Goal: Connect with others: Establish contact or relationships with other users

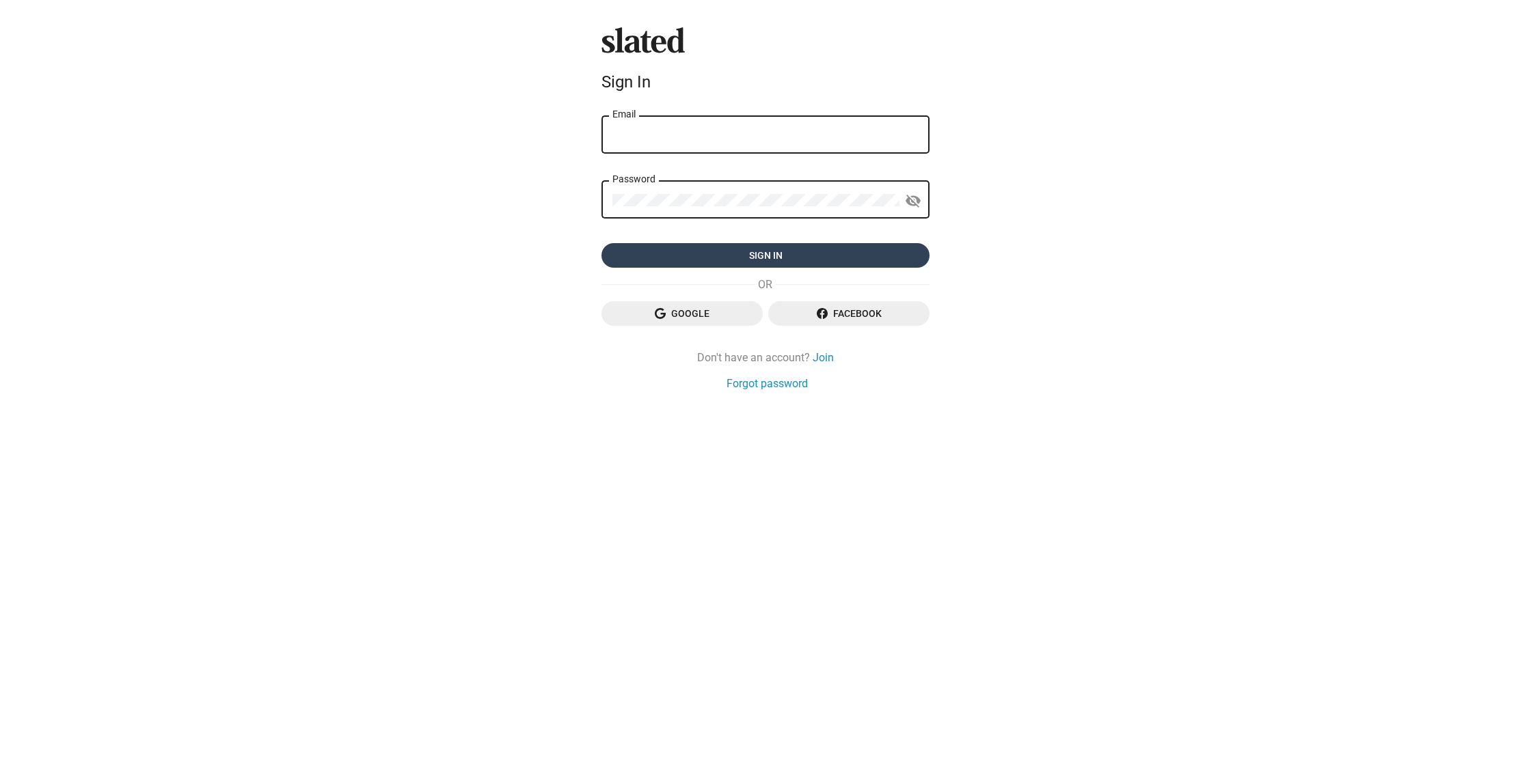
type input "[EMAIL_ADDRESS][DOMAIN_NAME]"
click at [761, 254] on span "Sign in" at bounding box center [766, 255] width 306 height 24
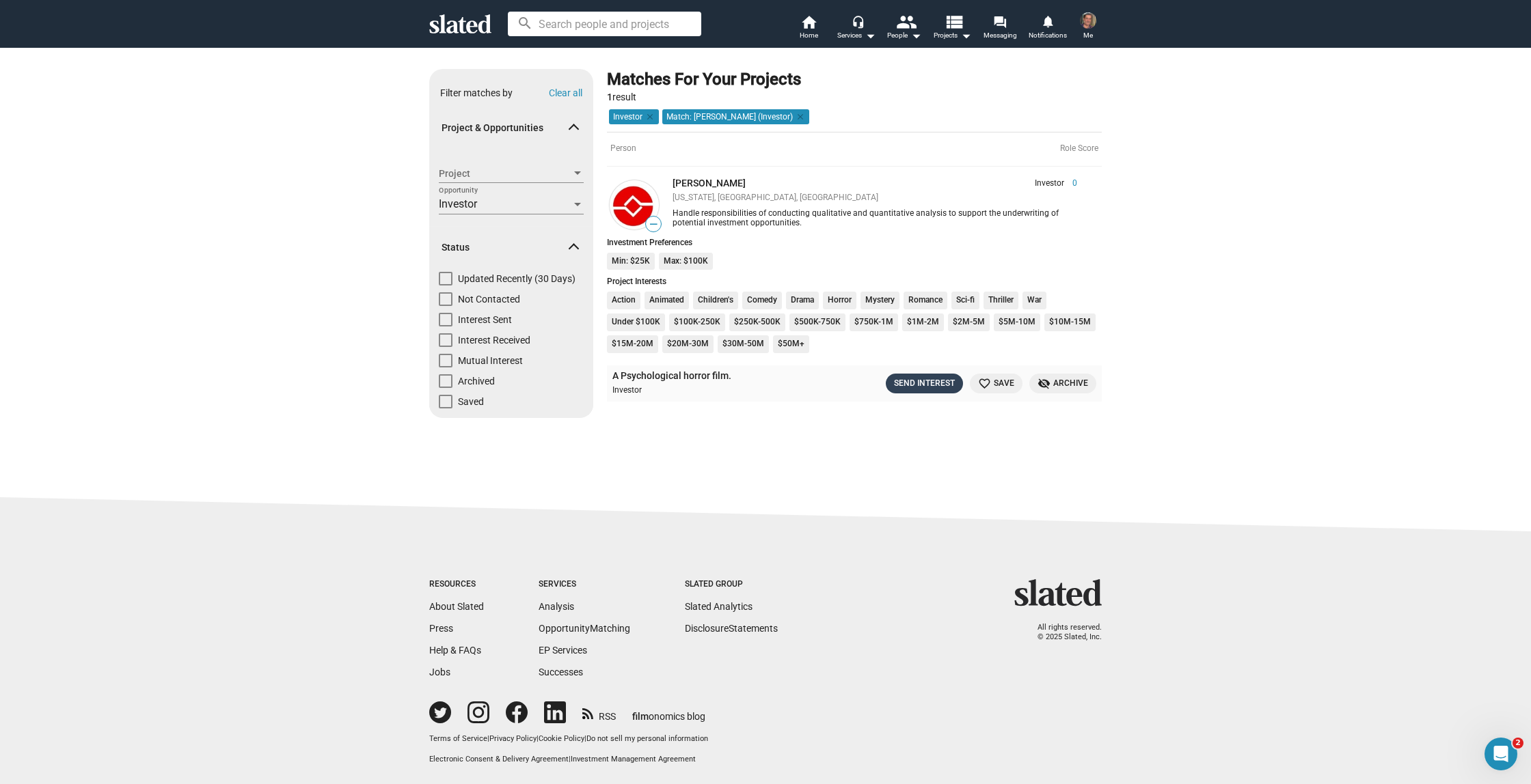
click at [920, 381] on div "Send Interest" at bounding box center [924, 384] width 61 height 15
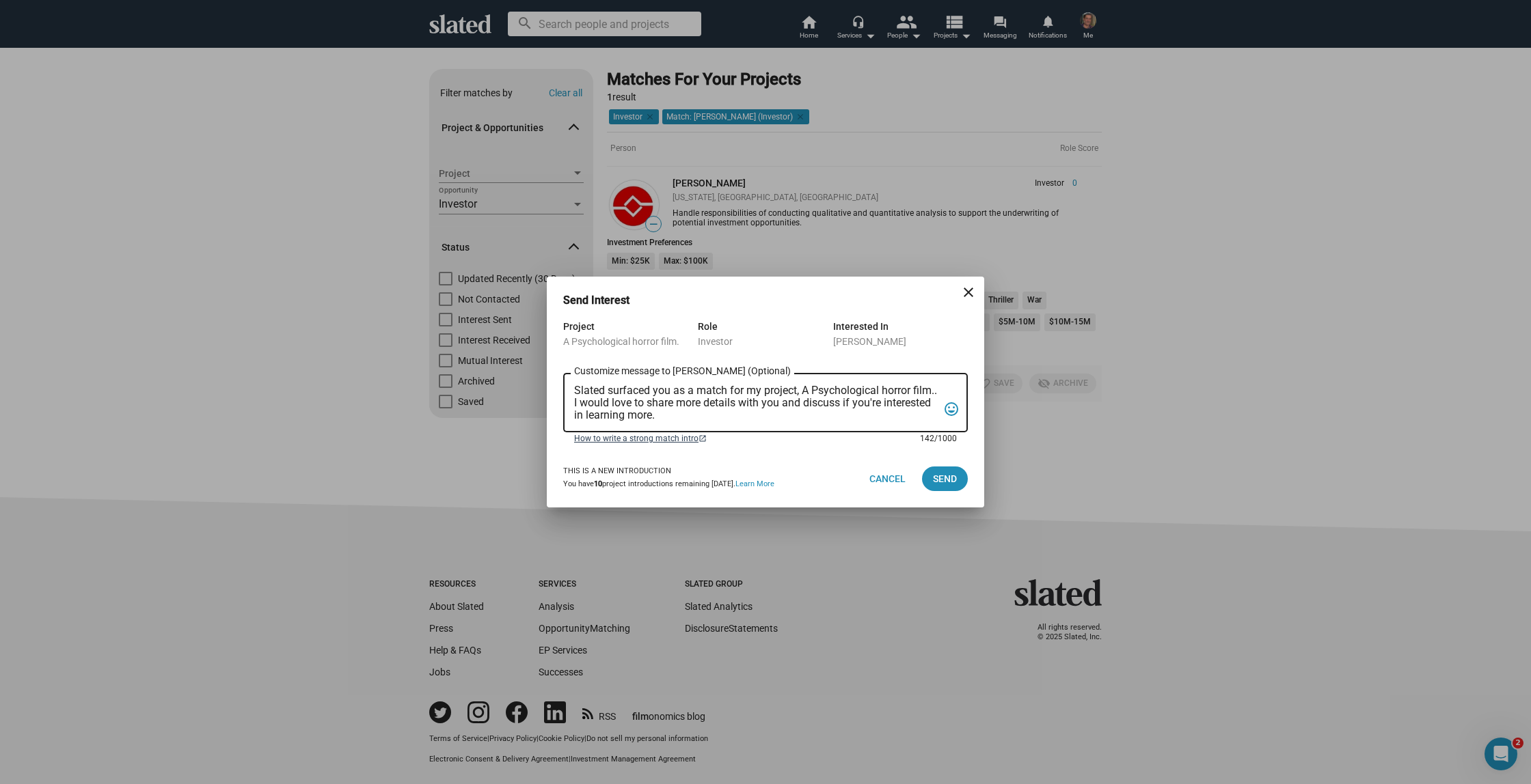
drag, startPoint x: 576, startPoint y: 390, endPoint x: 811, endPoint y: 438, distance: 239.9
click at [811, 438] on form "Project A Psychological horror film. Role Investor Interested In Elvis Miolan S…" at bounding box center [765, 385] width 404 height 132
paste textarea "I am looking for a funding solution for our feature film. “MIA's LAST RESORT” i…"
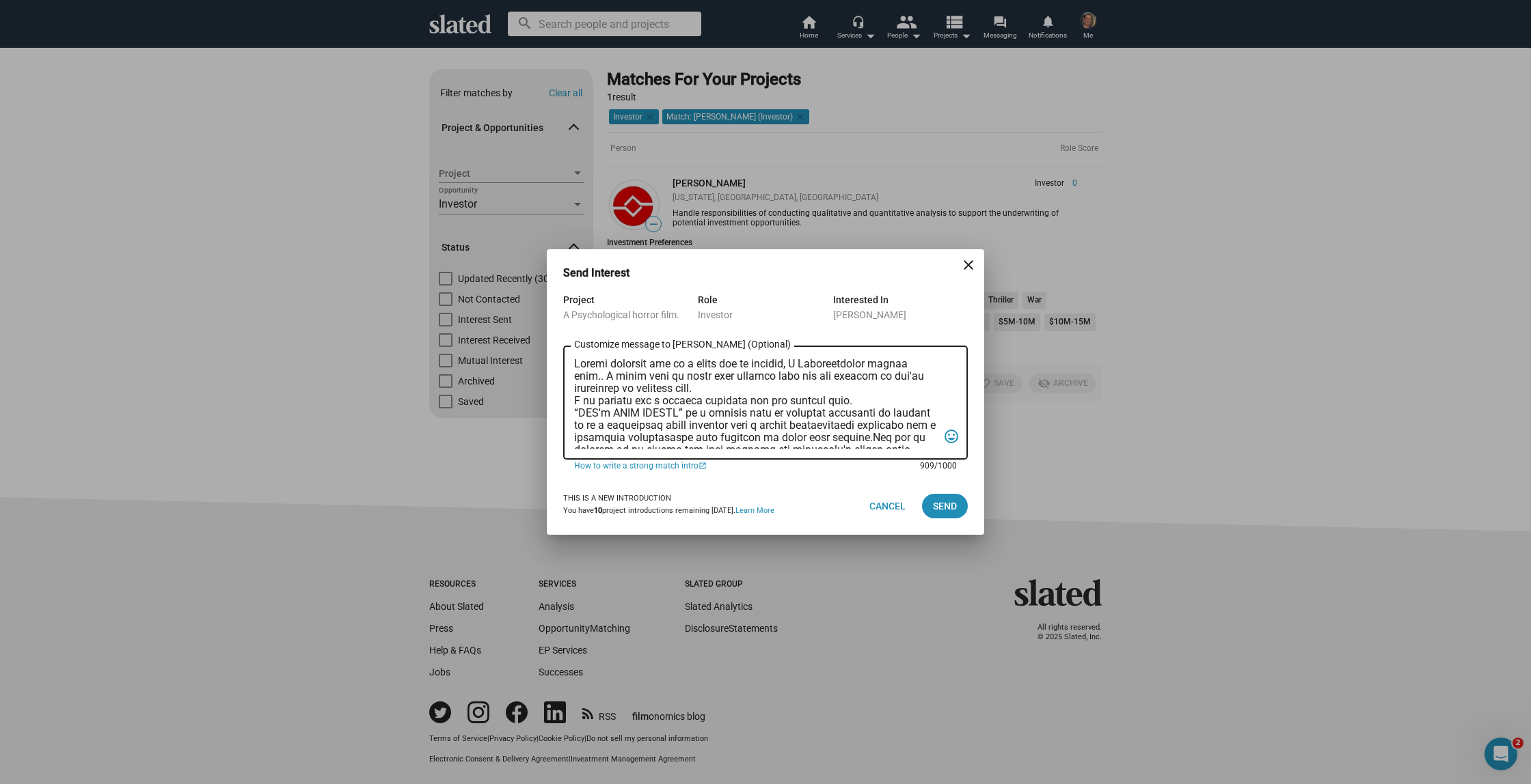
click at [574, 364] on textarea "Customize message to Elvis (Optional) Customize message (Optional)" at bounding box center [756, 403] width 364 height 91
type textarea "Hello, Slated surfaced you as a match for my project, A Psychological horror fi…"
click at [937, 505] on span "Send" at bounding box center [944, 506] width 24 height 24
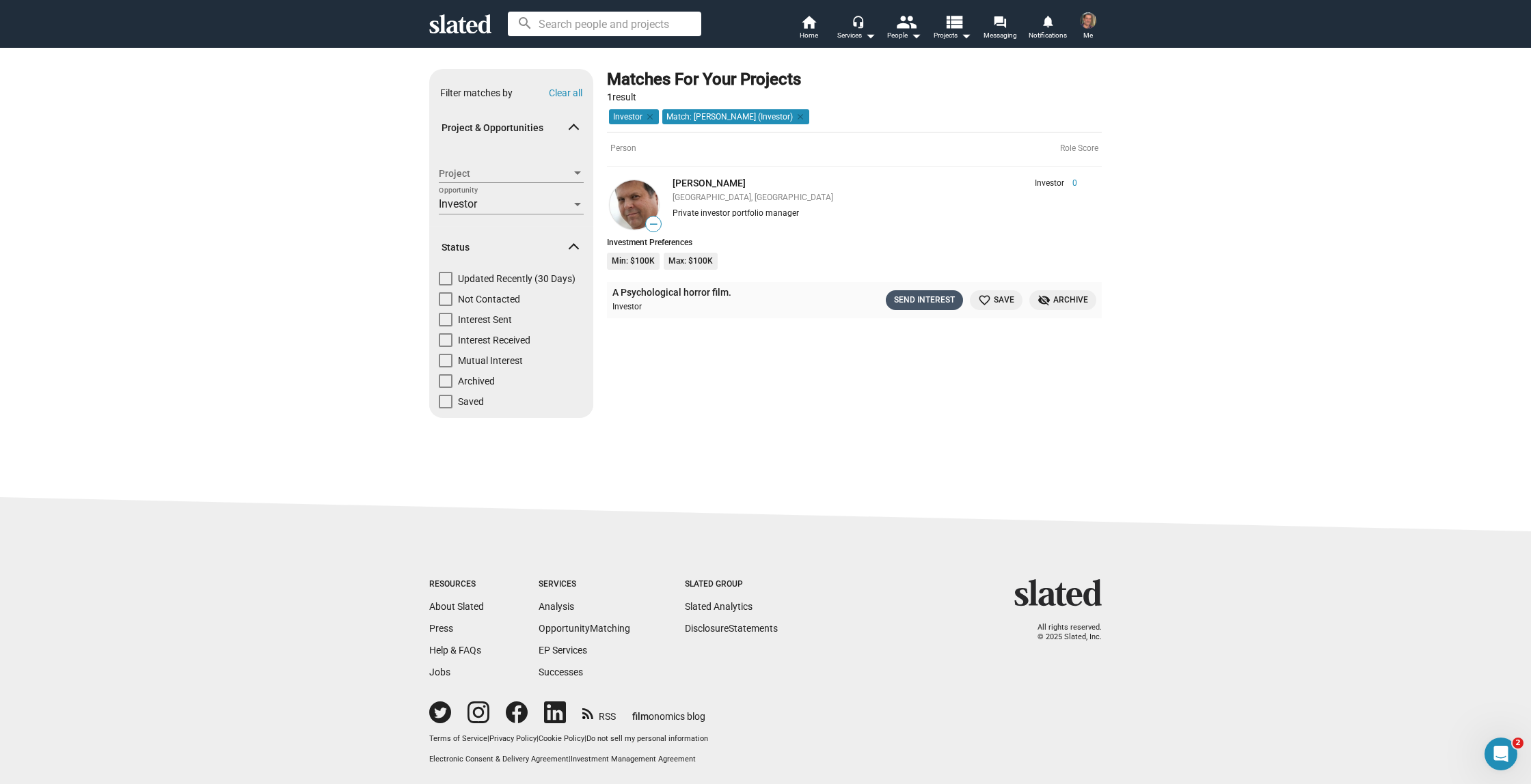
click at [924, 298] on div "Send Interest" at bounding box center [924, 300] width 61 height 15
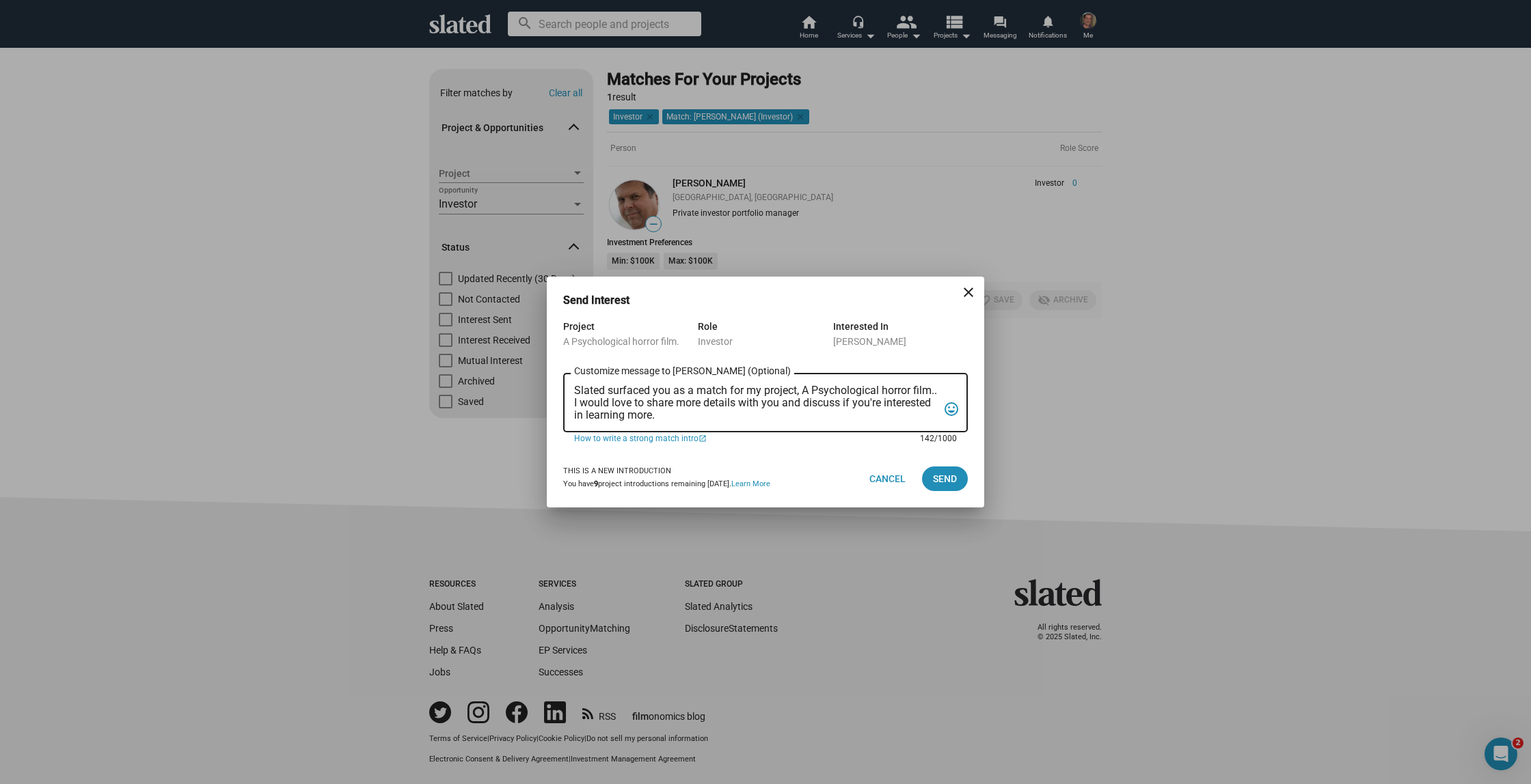
click at [575, 390] on textarea "Slated surfaced you as a match for my project, A Psychological horror film.. I …" at bounding box center [756, 403] width 364 height 37
drag, startPoint x: 575, startPoint y: 390, endPoint x: 797, endPoint y: 423, distance: 224.4
click at [797, 423] on div "Slated surfaced you as a match for my project, A Psychological horror film.. I …" at bounding box center [756, 401] width 364 height 62
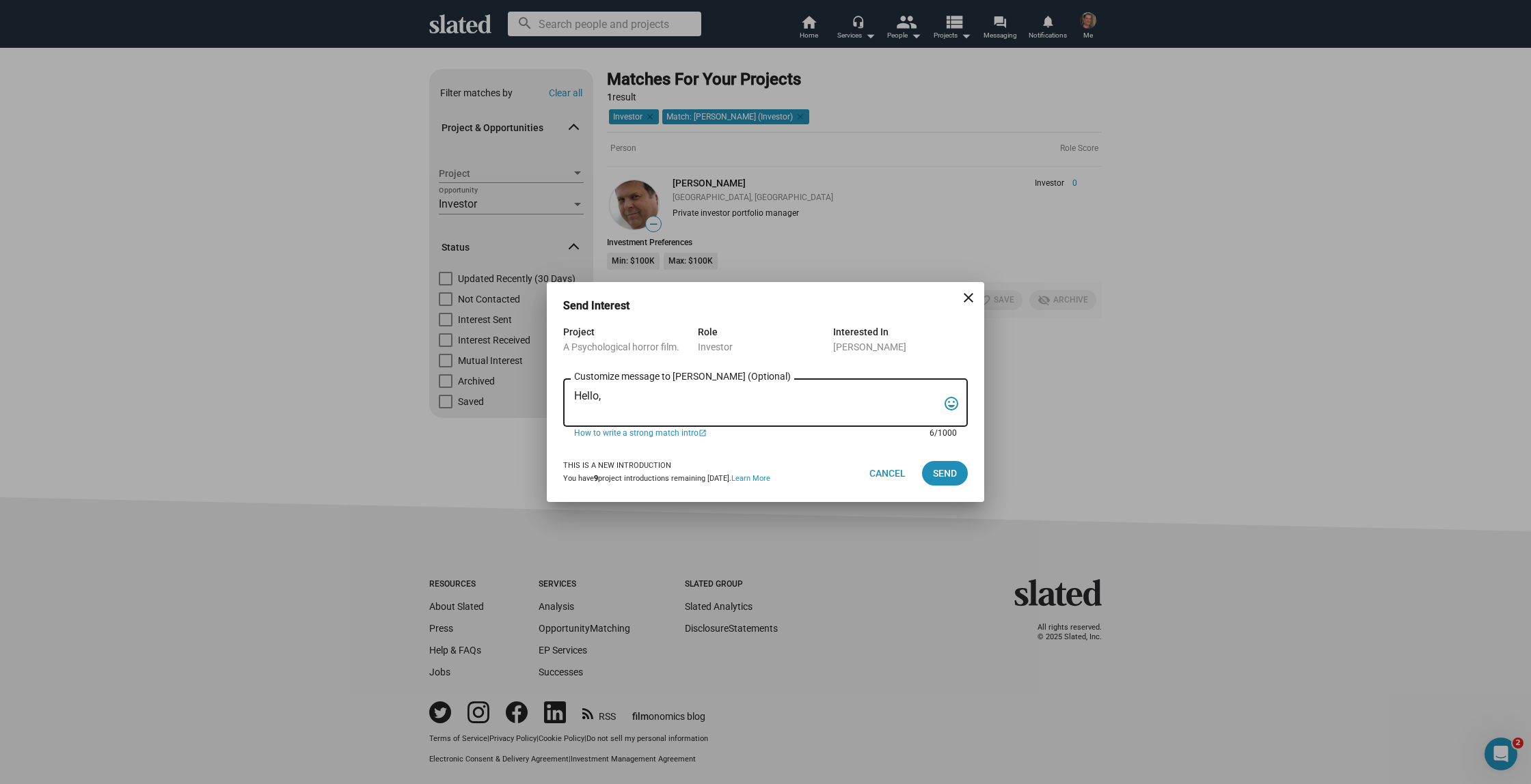
paste textarea "Slated surfaced you as a match for my project, A Psychological horror film.. I …"
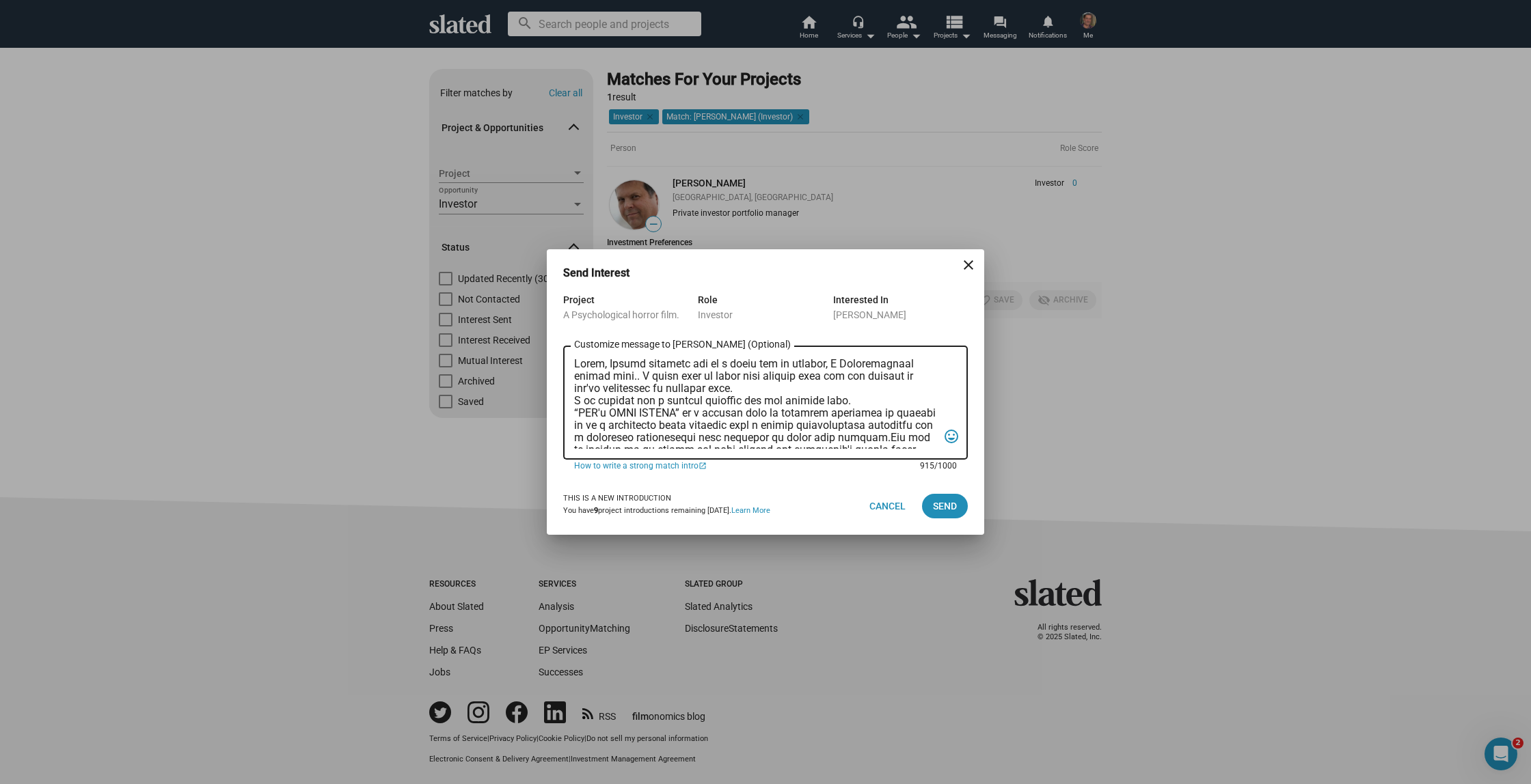
scroll to position [168, 0]
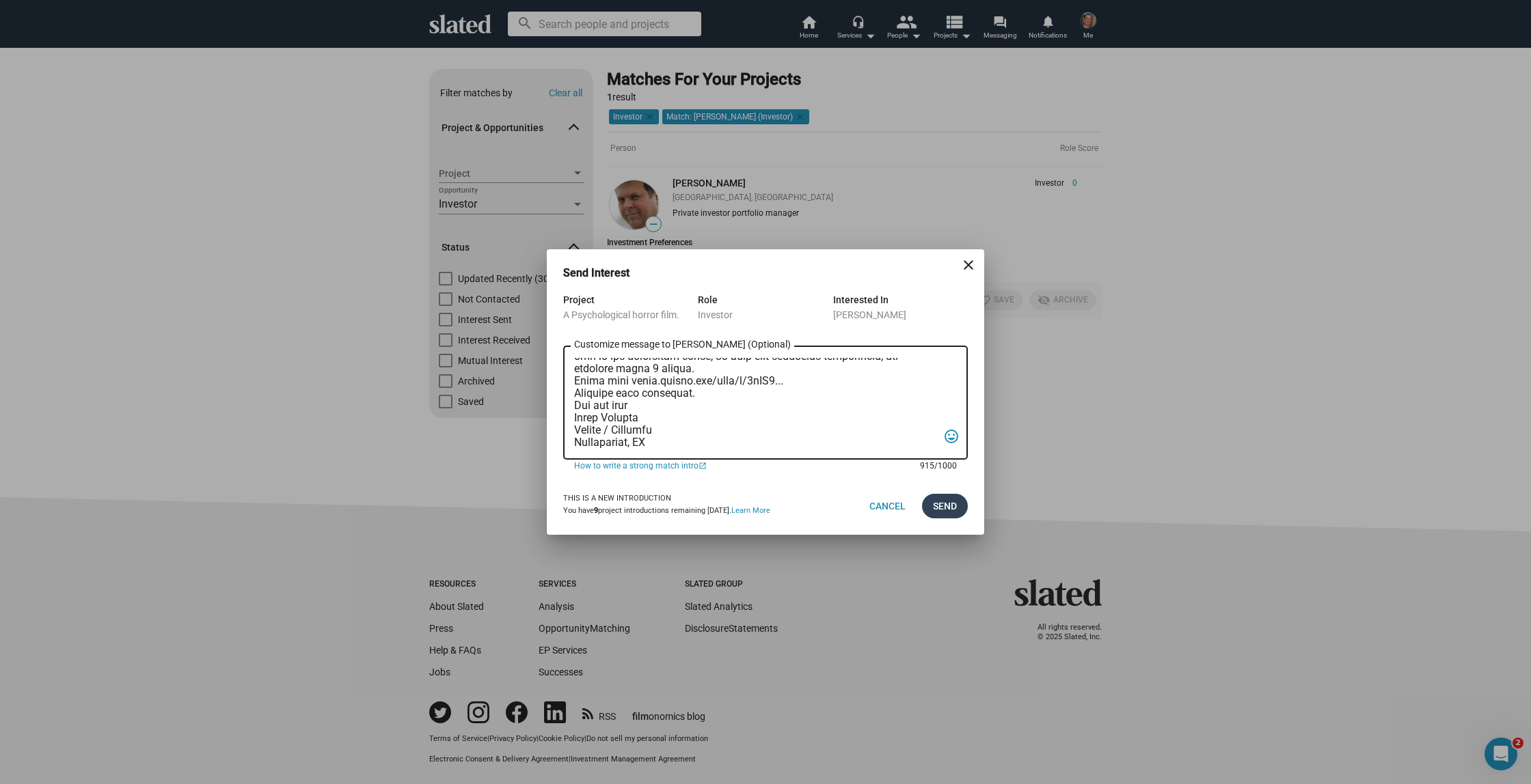
type textarea "Hello, Slated surfaced you as a match for my project, A Psychological horror fi…"
click at [940, 504] on span "Send" at bounding box center [944, 506] width 24 height 24
